Goal: Contribute content: Add original content to the website for others to see

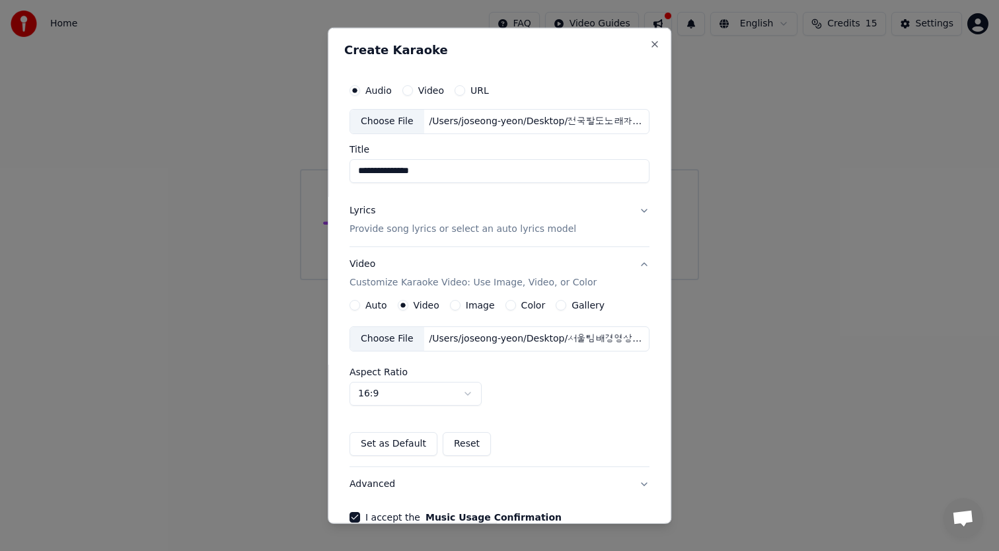
scroll to position [71, 0]
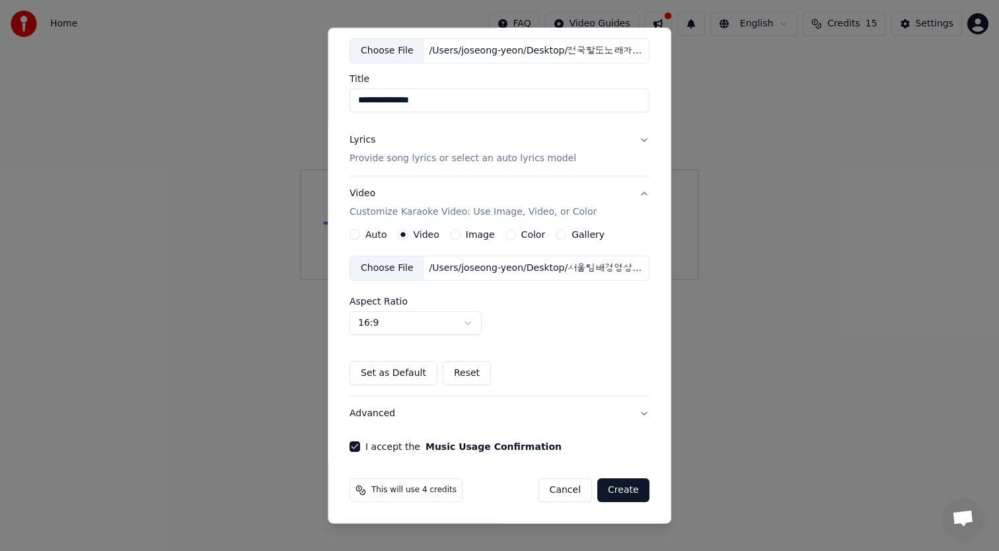
click at [439, 264] on div "/Users/joseong-yeon/Desktop/서울팀배경영상.mp4" at bounding box center [536, 268] width 225 height 13
click at [614, 492] on button "Create" at bounding box center [623, 490] width 52 height 24
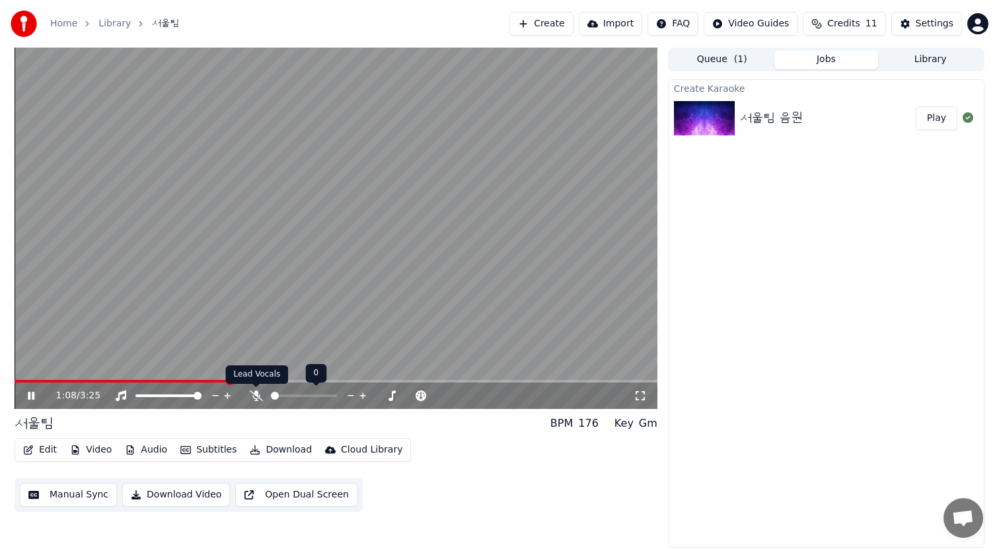
click at [255, 398] on icon at bounding box center [256, 395] width 13 height 11
click at [255, 398] on icon at bounding box center [255, 395] width 7 height 11
click at [255, 398] on icon at bounding box center [256, 395] width 13 height 11
click at [255, 398] on icon at bounding box center [255, 395] width 7 height 11
click at [379, 313] on video at bounding box center [336, 228] width 643 height 361
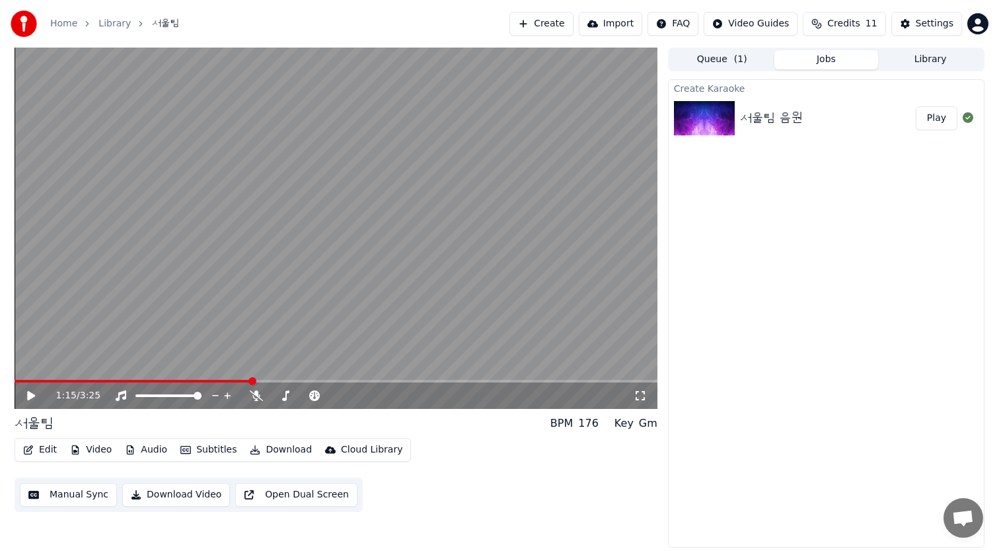
click at [21, 385] on div "1:15 / 3:25" at bounding box center [336, 395] width 643 height 26
click at [282, 365] on video at bounding box center [336, 228] width 643 height 361
click at [297, 338] on video at bounding box center [336, 228] width 643 height 361
click at [18, 385] on span at bounding box center [22, 381] width 8 height 8
click at [275, 324] on video at bounding box center [336, 228] width 643 height 361
